Goal: Transaction & Acquisition: Purchase product/service

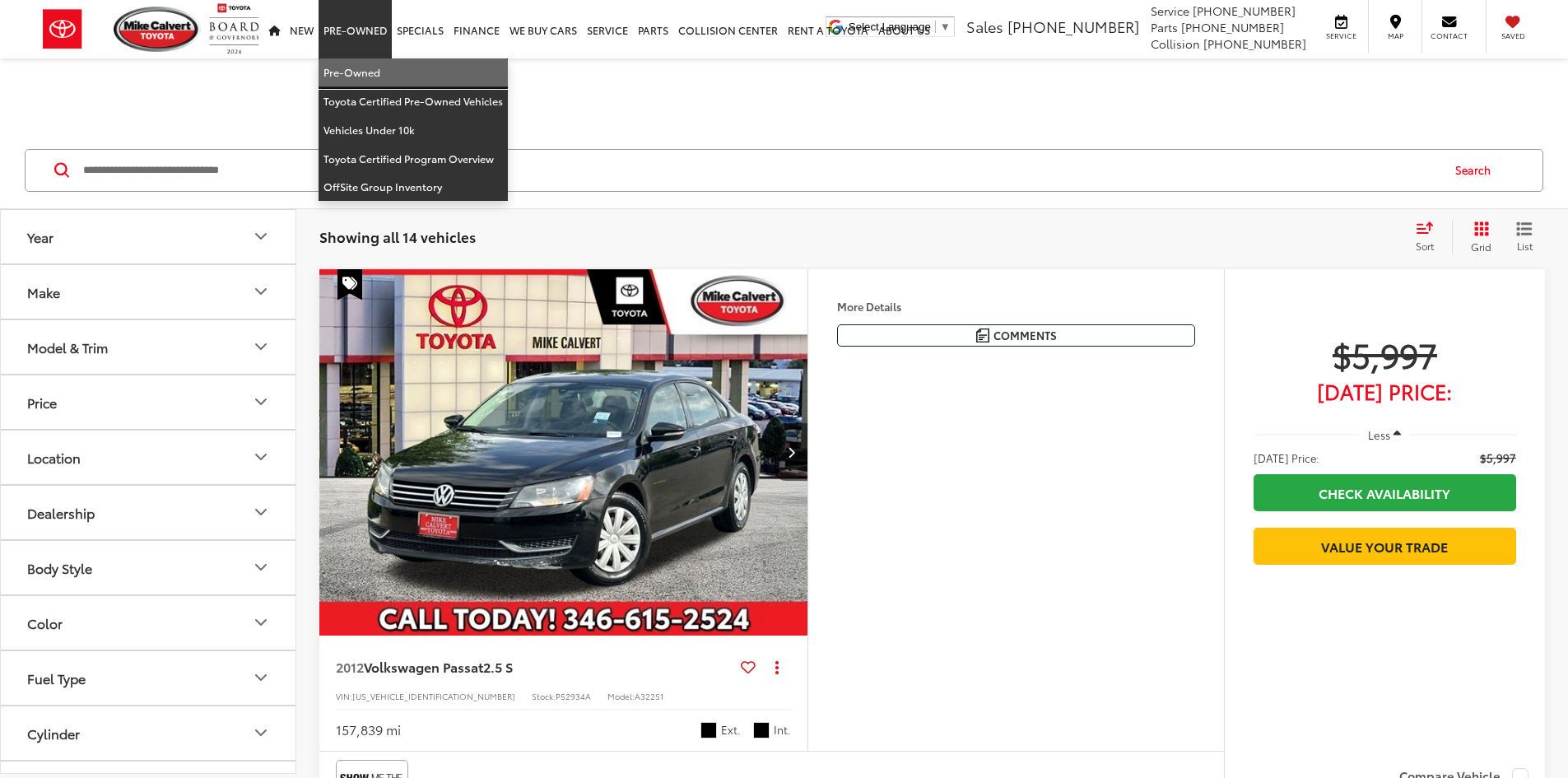
click at [347, 72] on link "Pre-Owned" at bounding box center [413, 73] width 190 height 29
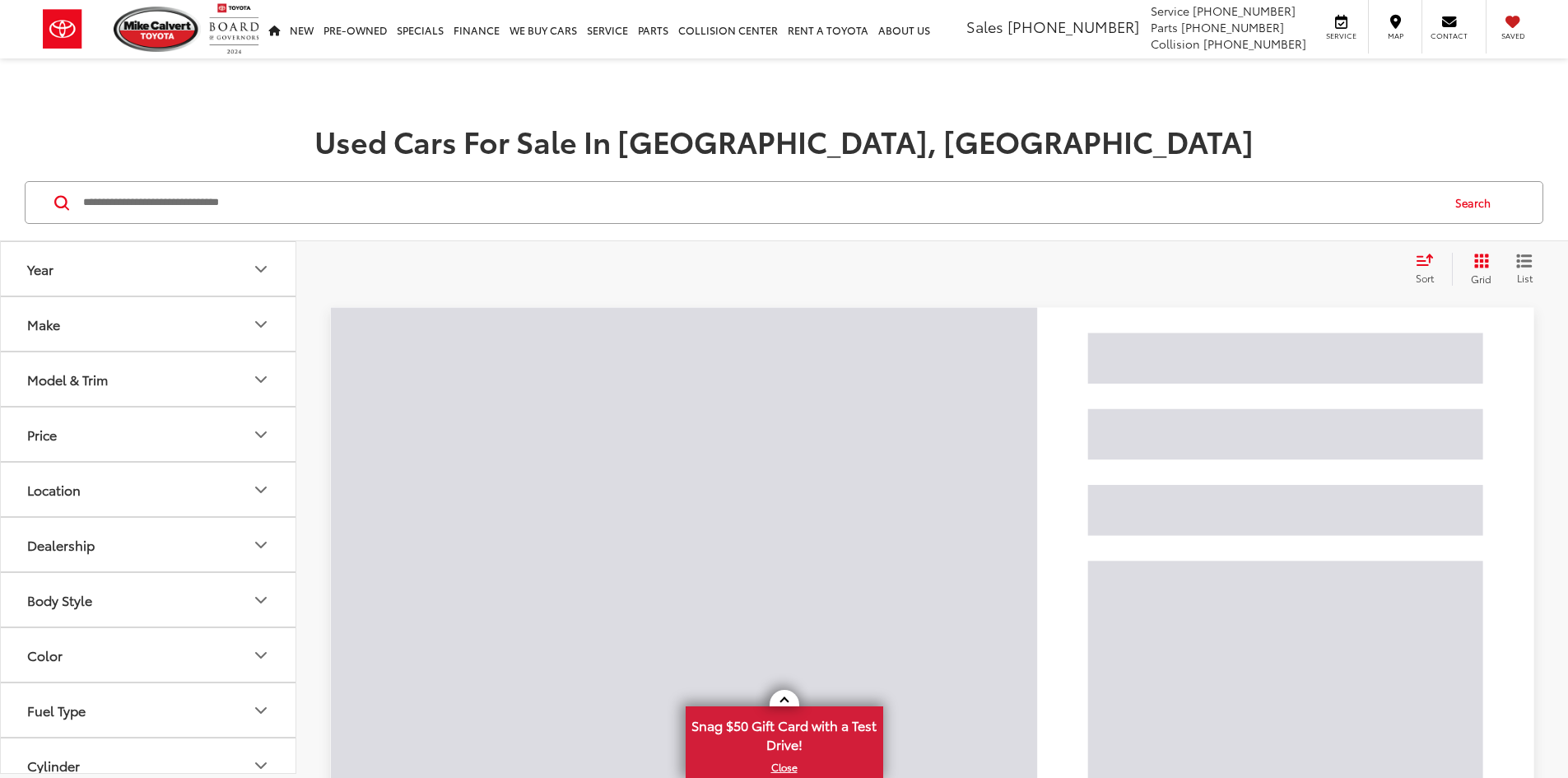
click at [194, 326] on button "Make" at bounding box center [149, 323] width 296 height 54
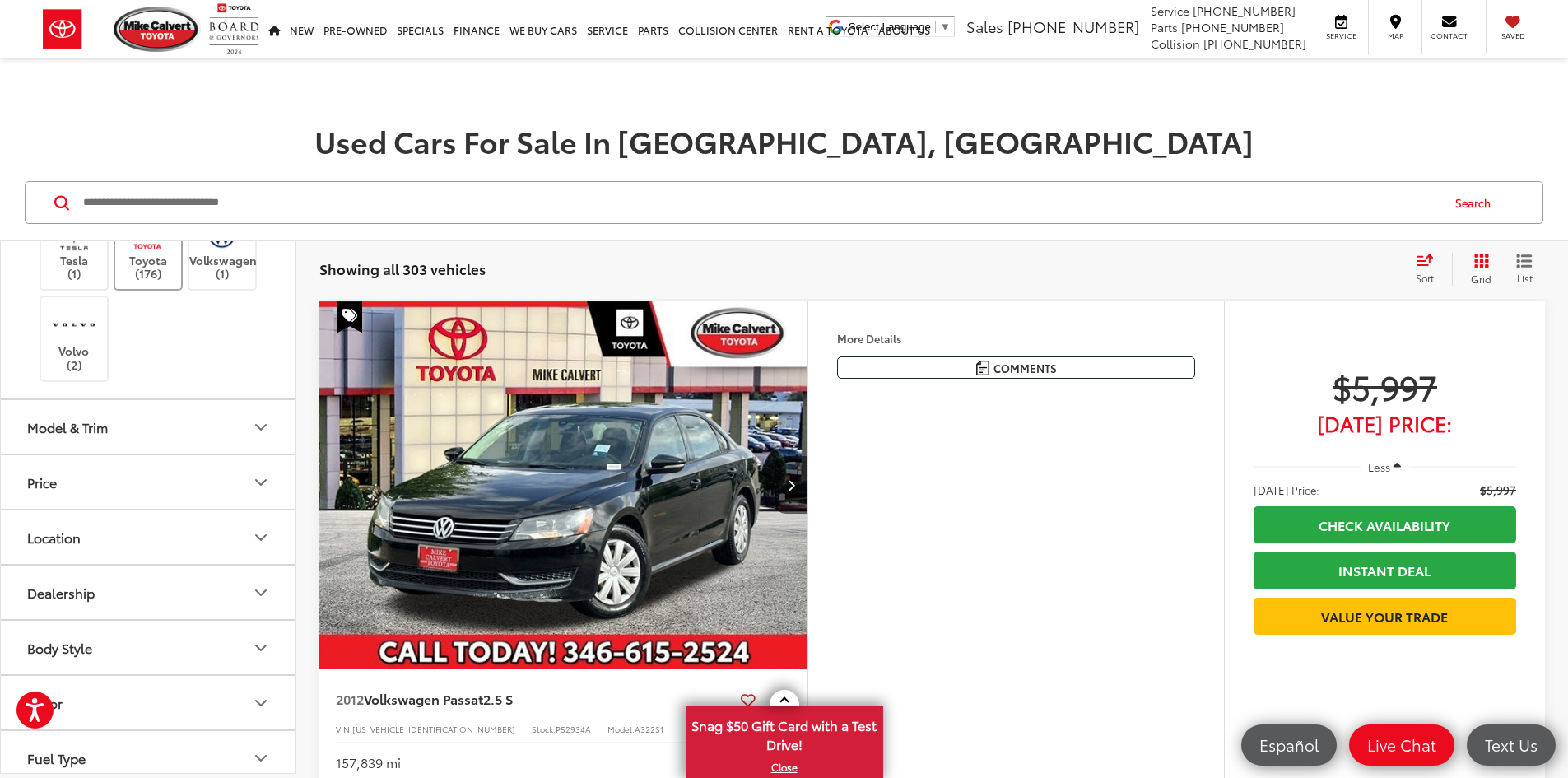
scroll to position [658, 0]
click at [153, 249] on img at bounding box center [148, 229] width 45 height 39
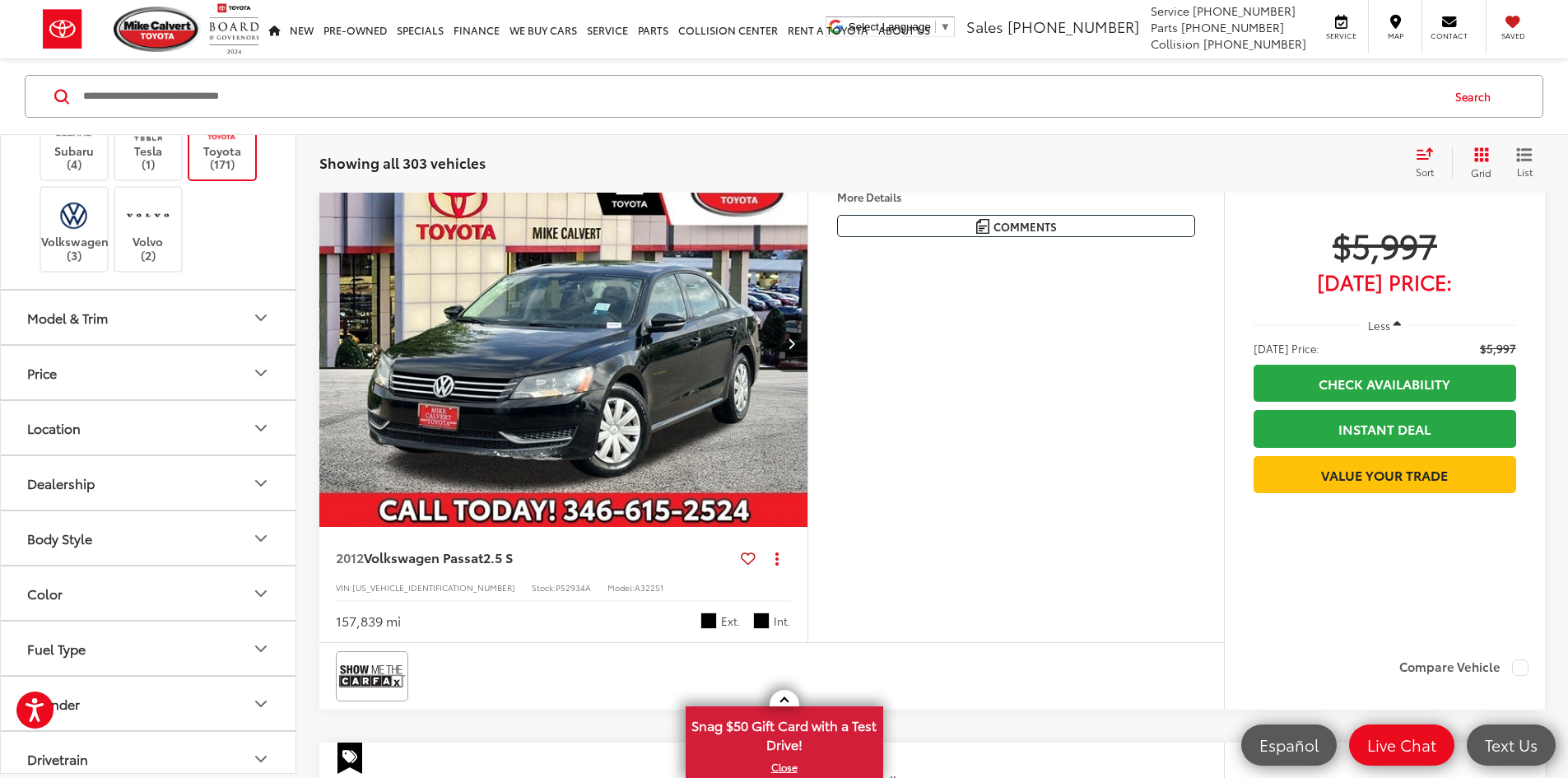
scroll to position [165, 0]
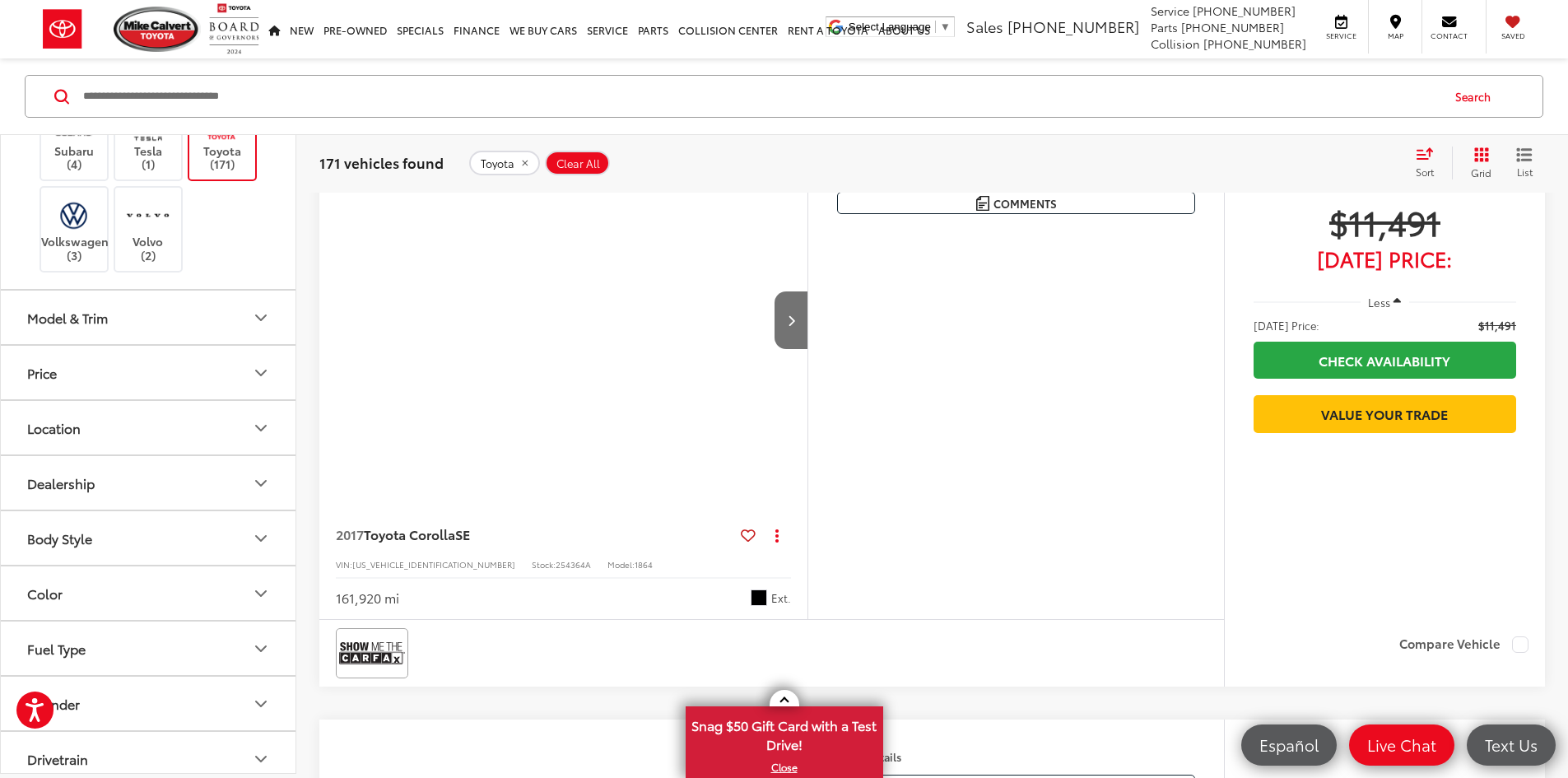
click at [113, 344] on button "Model & Trim" at bounding box center [149, 317] width 296 height 54
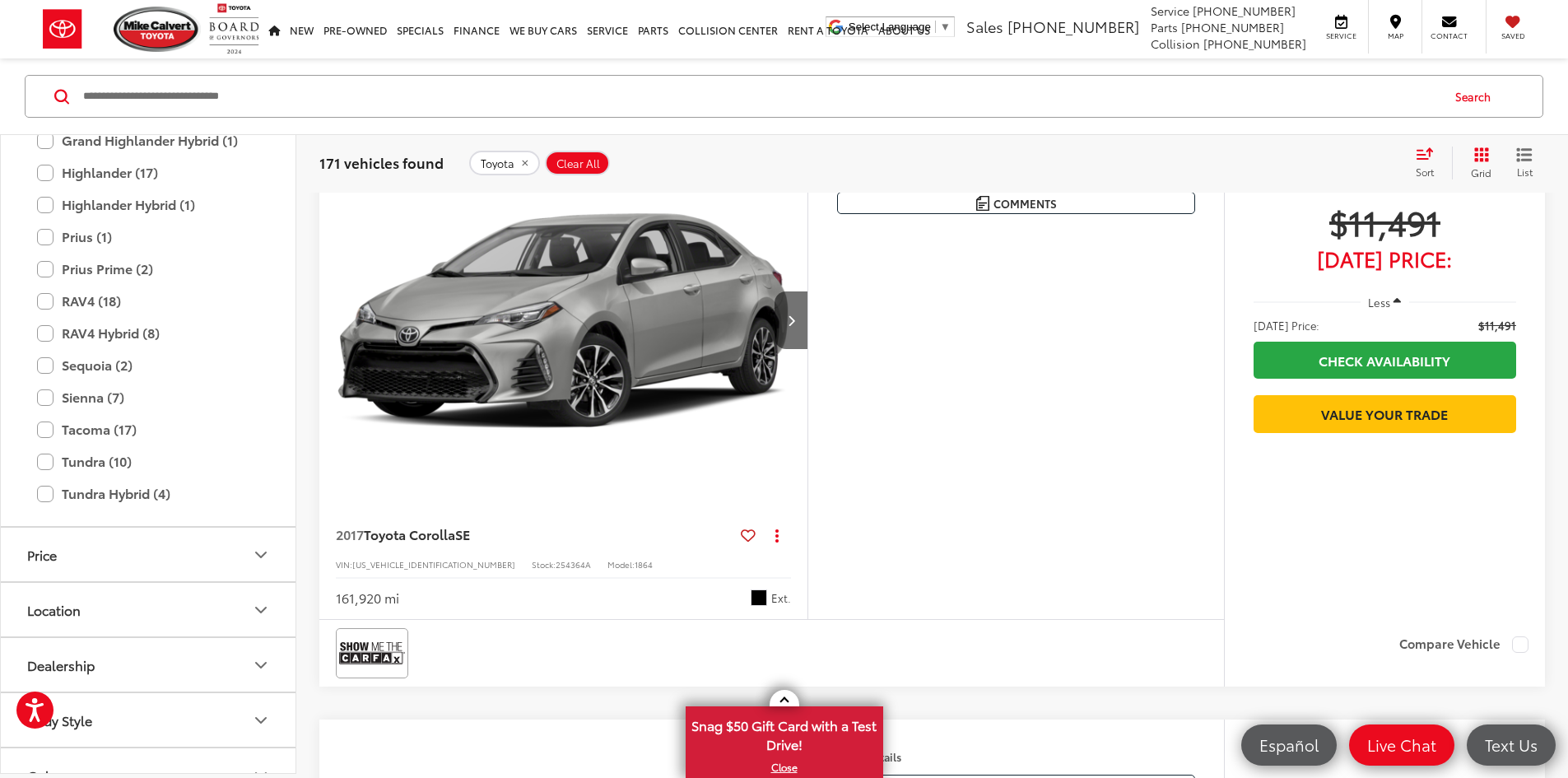
scroll to position [1152, 0]
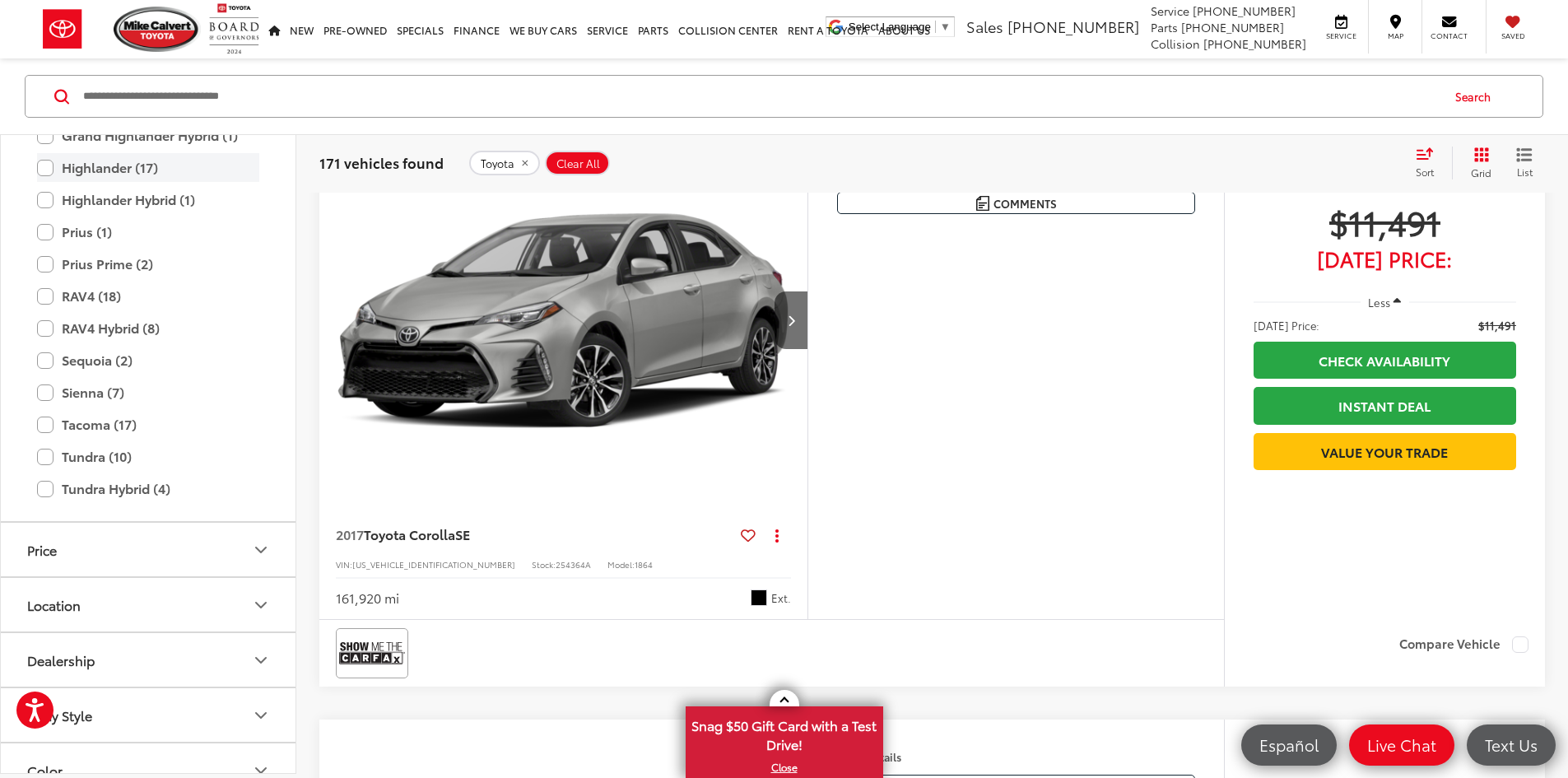
click at [48, 182] on label "Highlander (17)" at bounding box center [148, 167] width 223 height 29
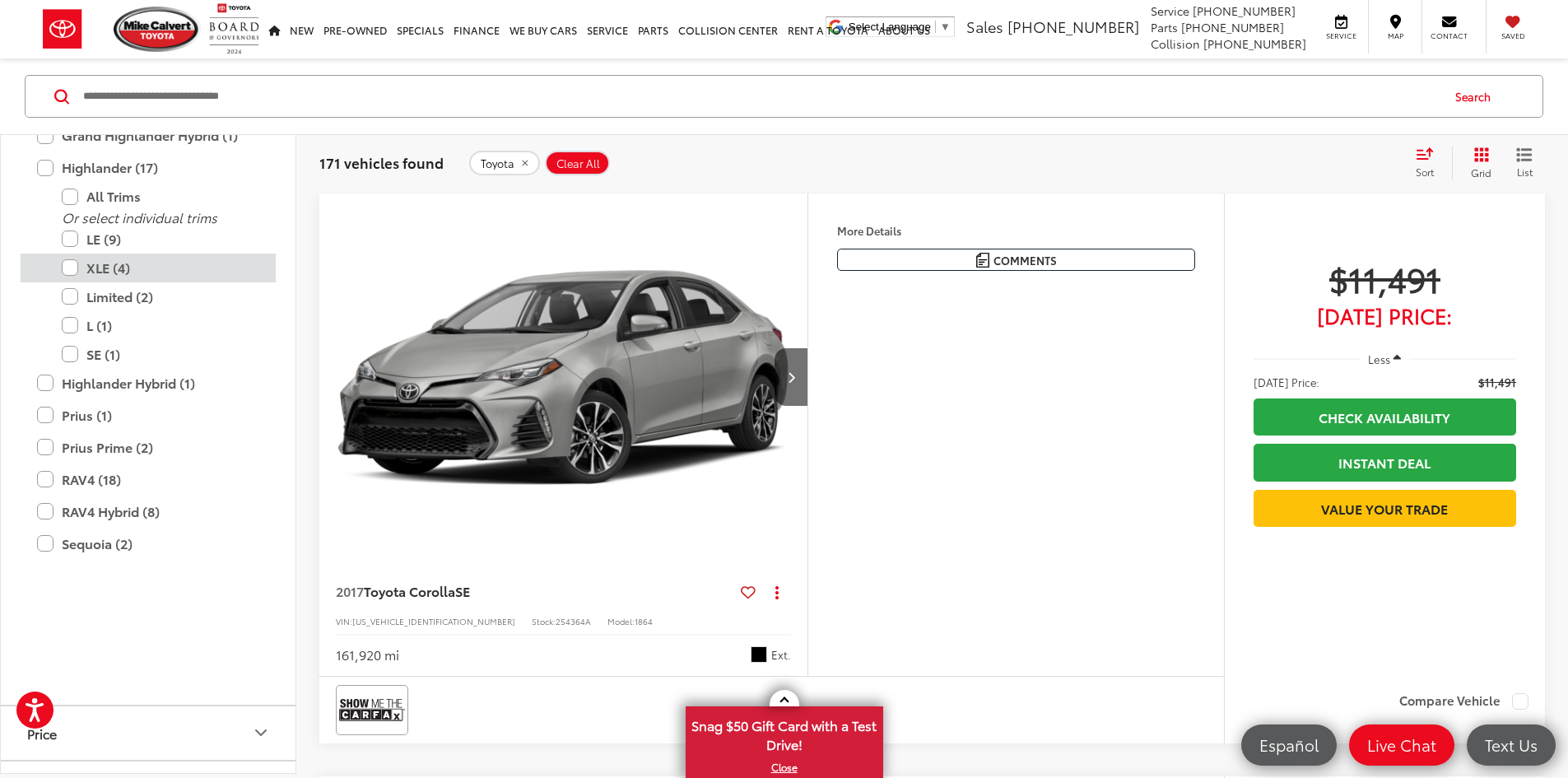
scroll to position [107, 0]
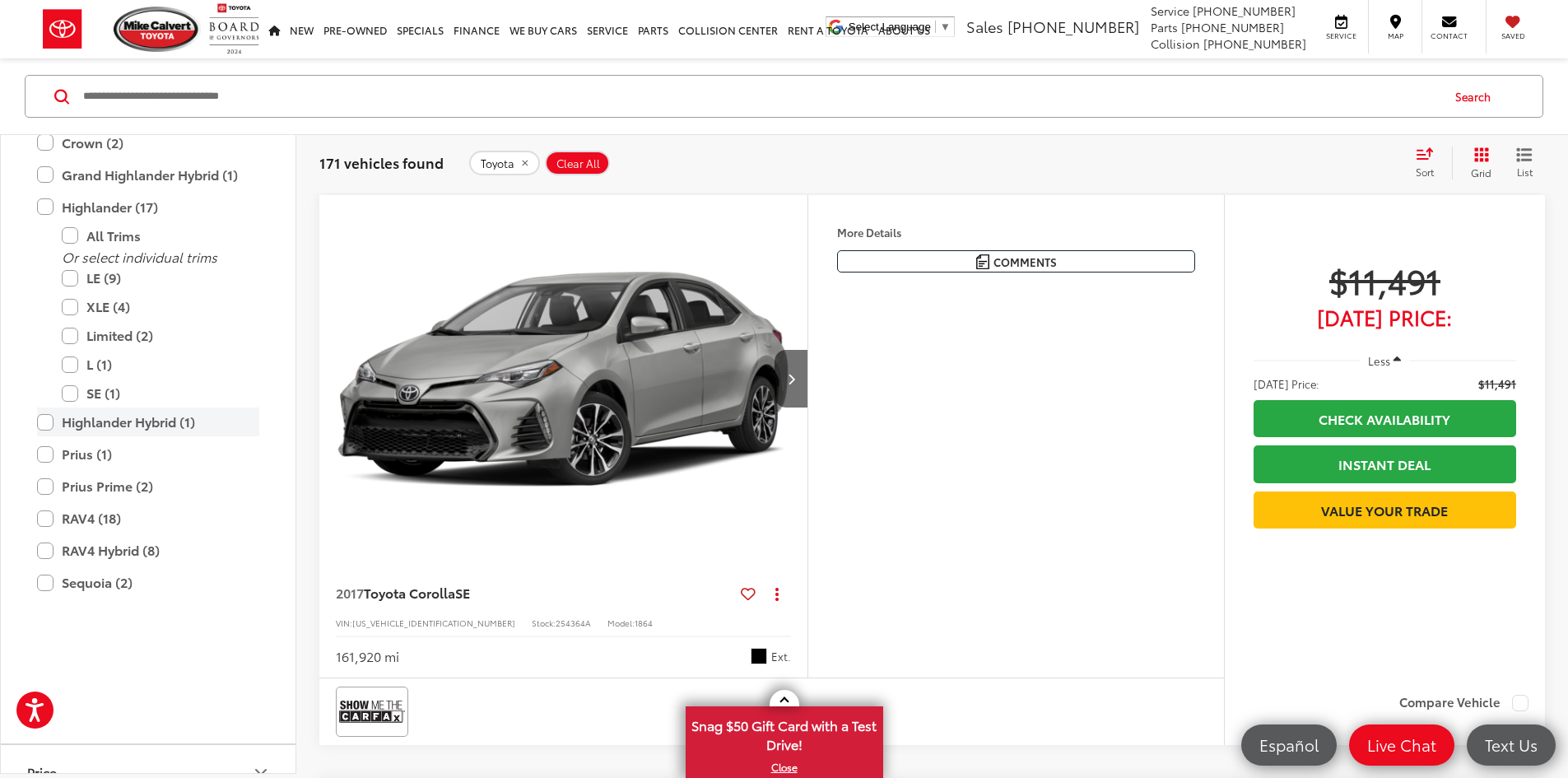
click at [42, 437] on label "Highlander Hybrid (1)" at bounding box center [148, 422] width 223 height 29
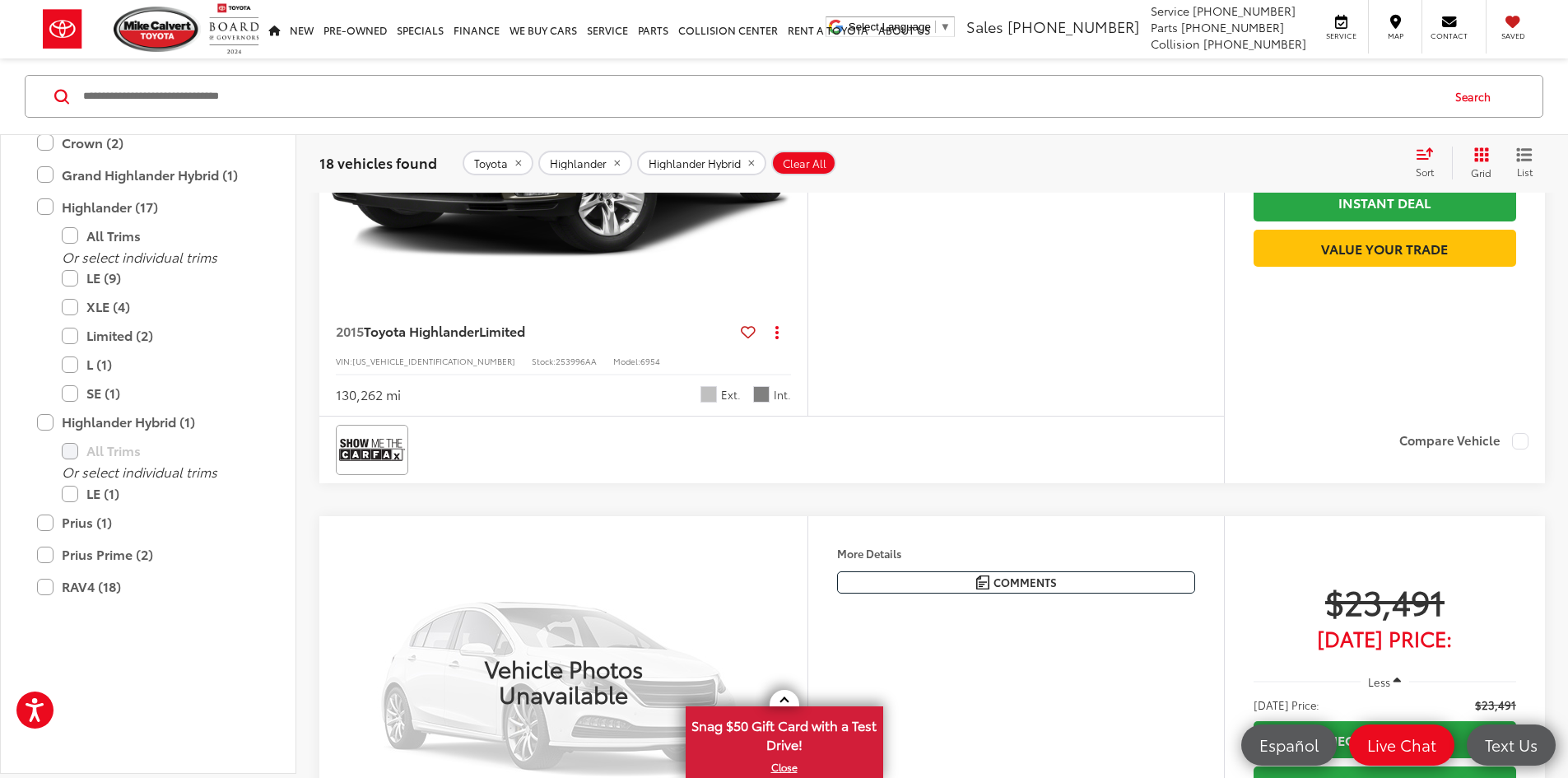
scroll to position [247, 0]
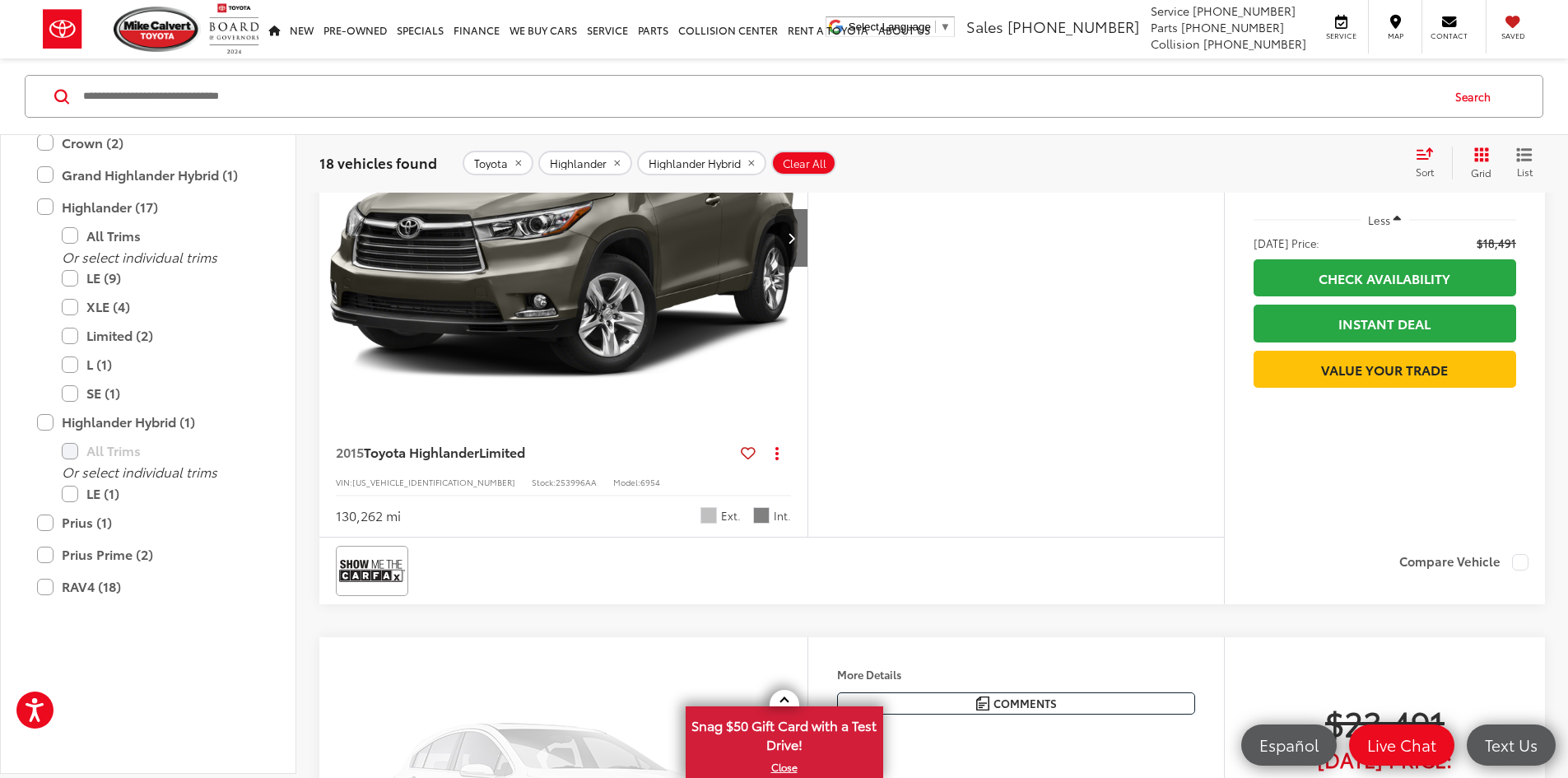
click at [1418, 157] on icon "Select sort value" at bounding box center [1425, 153] width 18 height 12
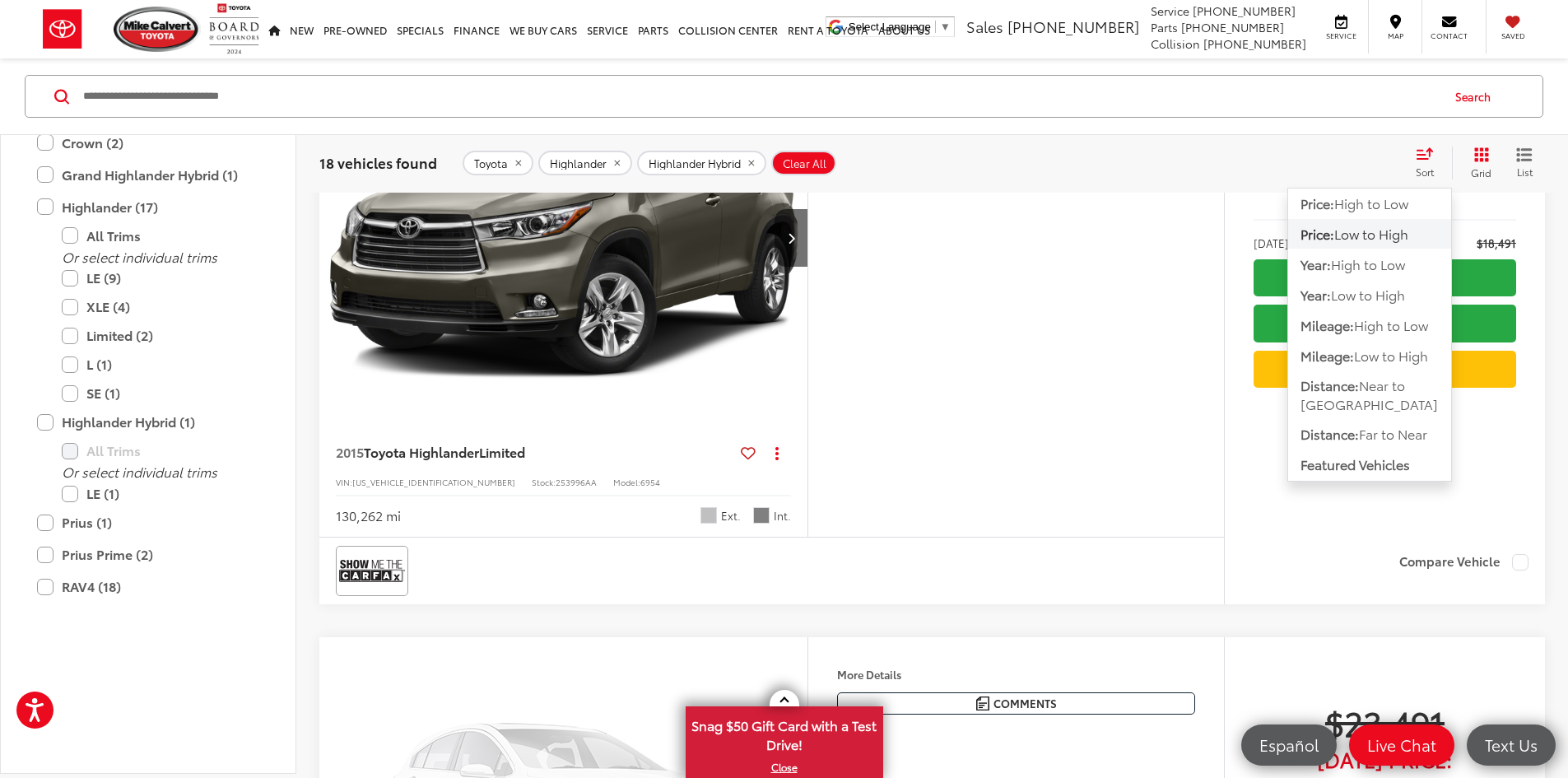
click at [1359, 227] on span "Low to High" at bounding box center [1372, 233] width 75 height 19
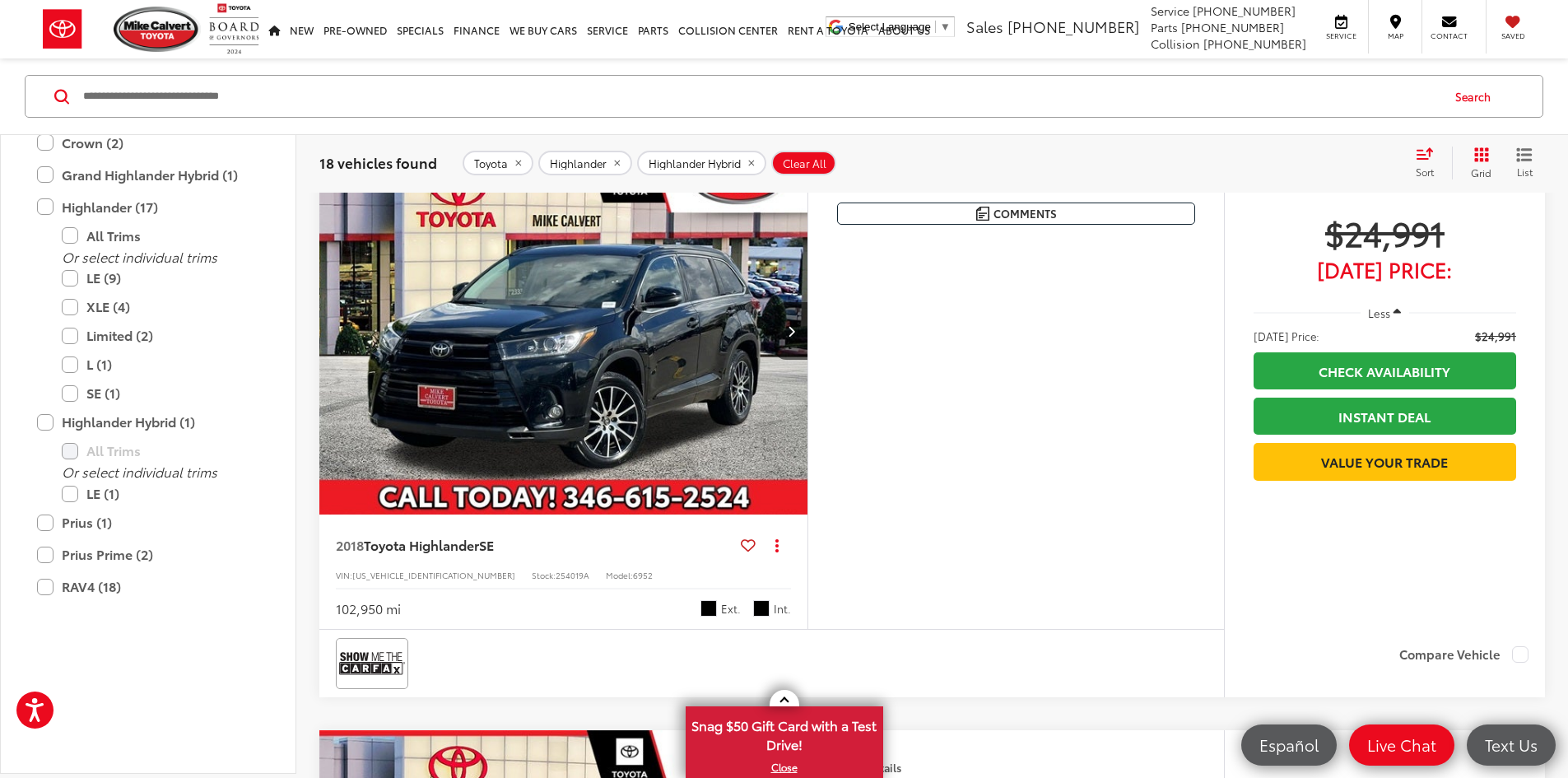
scroll to position [1258, 0]
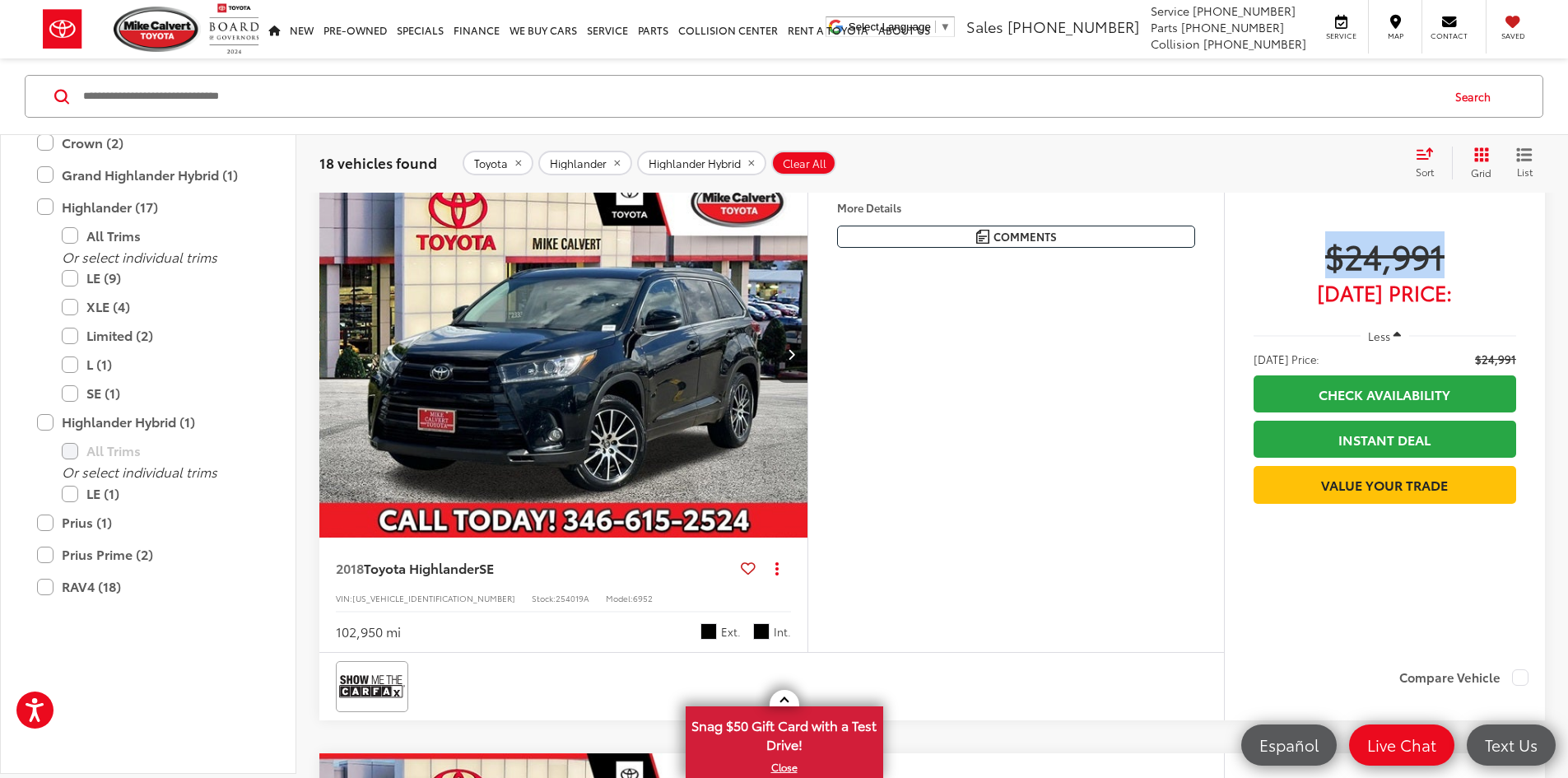
drag, startPoint x: 1447, startPoint y: 354, endPoint x: 1316, endPoint y: 367, distance: 131.6
click at [1316, 275] on span "$24,991" at bounding box center [1385, 256] width 262 height 41
copy span "$24,991"
click at [694, 522] on img "2018 Toyota Highlander SE 0" at bounding box center [564, 355] width 491 height 368
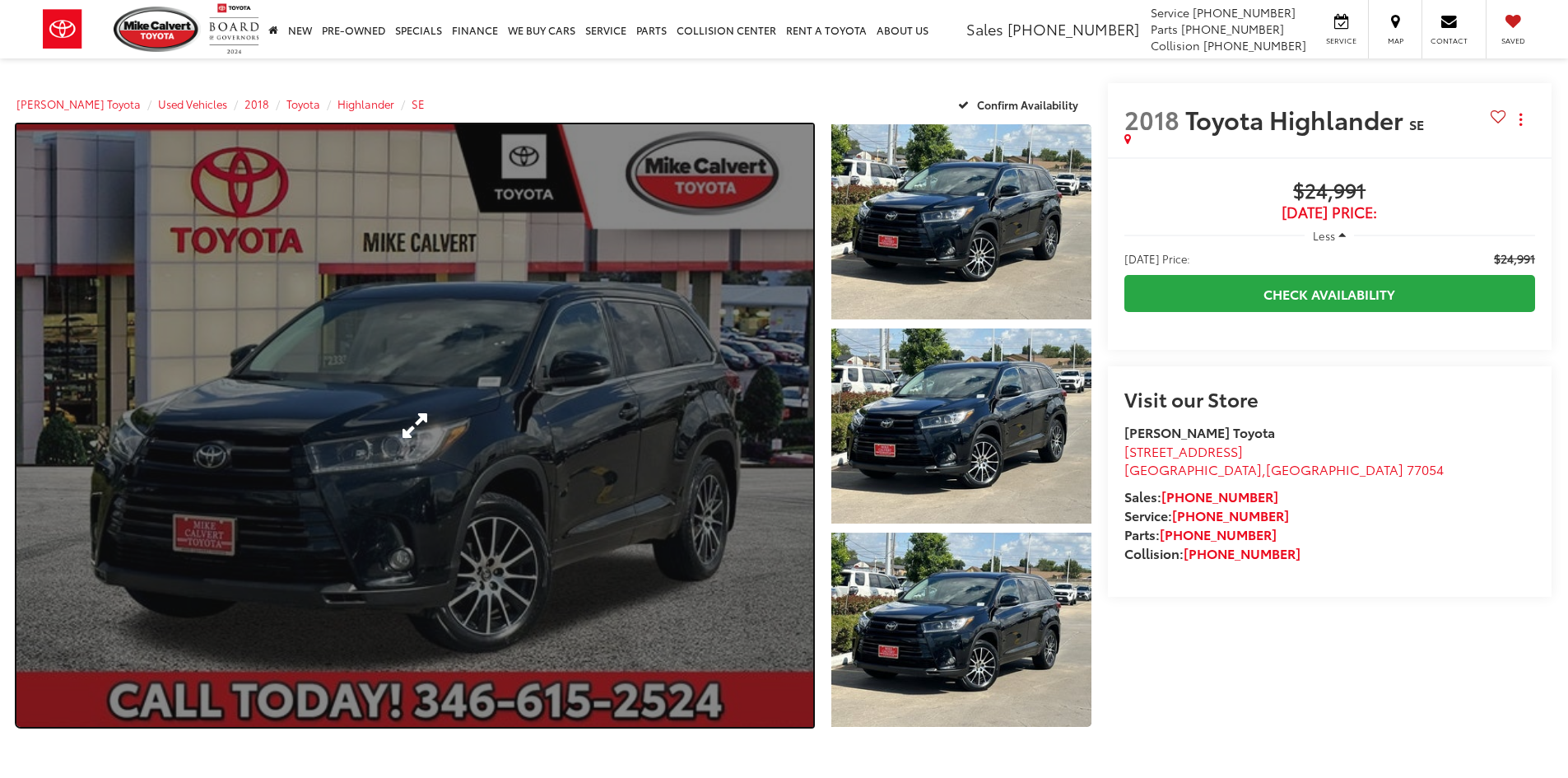
click at [572, 491] on link "Expand Photo 0" at bounding box center [414, 425] width 797 height 603
